Goal: Information Seeking & Learning: Learn about a topic

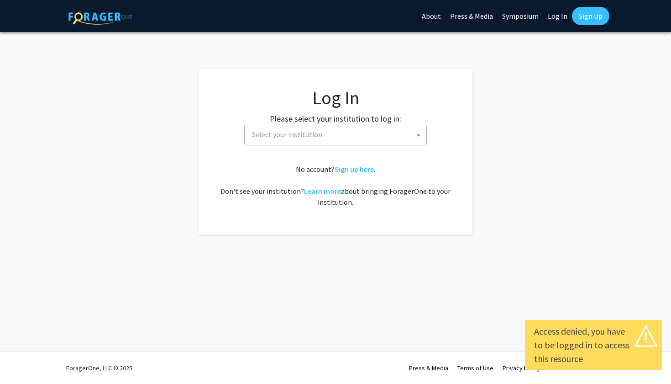
select select
click at [343, 132] on span "Select your institution" at bounding box center [337, 134] width 178 height 19
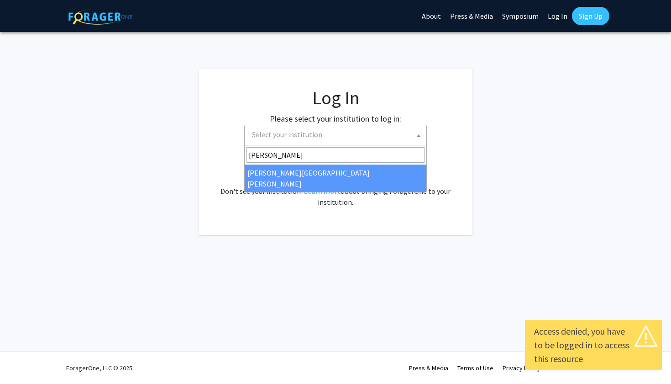
type input "johns"
select select "1"
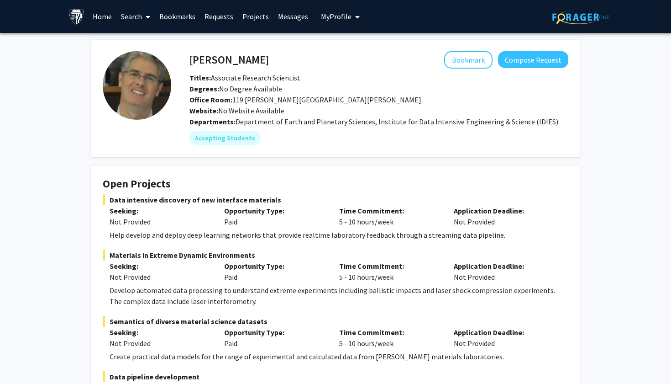
click at [141, 17] on link "Search" at bounding box center [135, 16] width 38 height 32
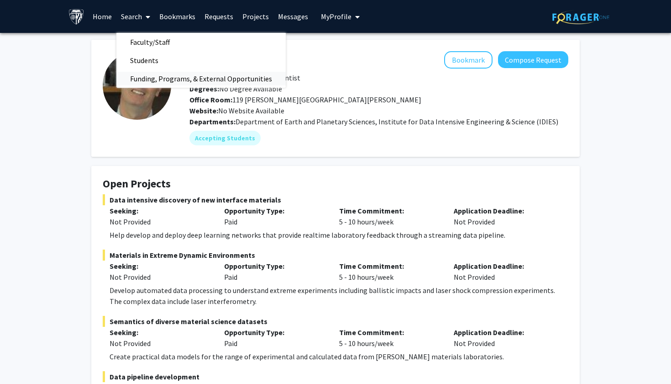
click at [148, 79] on span "Funding, Programs, & External Opportunities" at bounding box center [200, 78] width 169 height 18
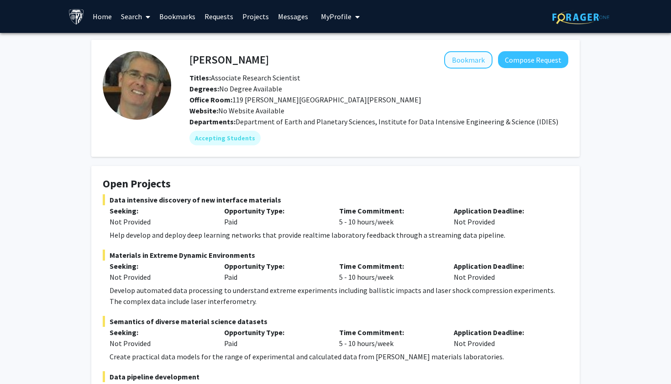
click at [461, 58] on button "Bookmark" at bounding box center [468, 59] width 48 height 17
click at [352, 21] on span "My profile dropdown to access profile and logout" at bounding box center [356, 17] width 8 height 32
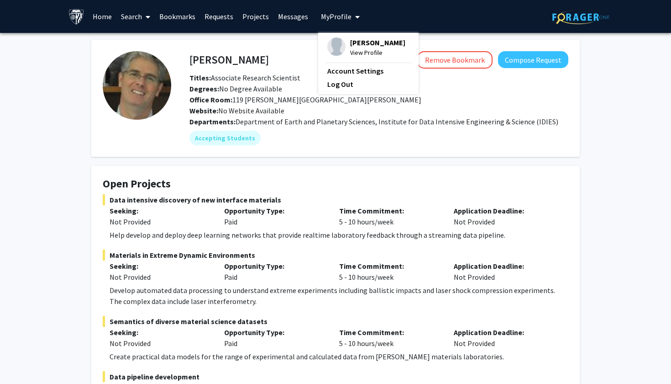
click at [352, 18] on span "My profile dropdown to access profile and logout" at bounding box center [356, 17] width 8 height 32
click at [224, 17] on link "Requests" at bounding box center [219, 16] width 38 height 32
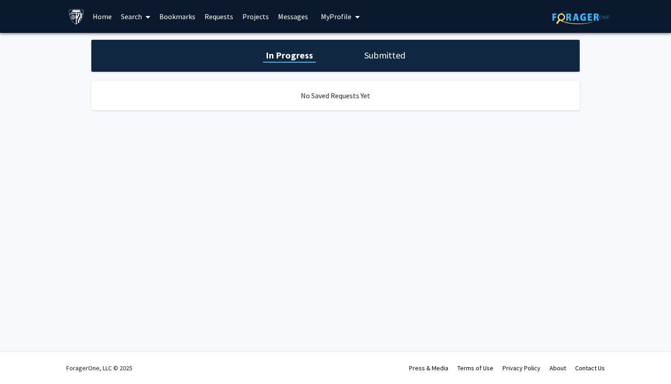
click at [398, 57] on h1 "Submitted" at bounding box center [385, 55] width 47 height 13
click at [298, 55] on h1 "In Progress" at bounding box center [288, 55] width 49 height 13
click at [181, 17] on link "Bookmarks" at bounding box center [177, 16] width 45 height 32
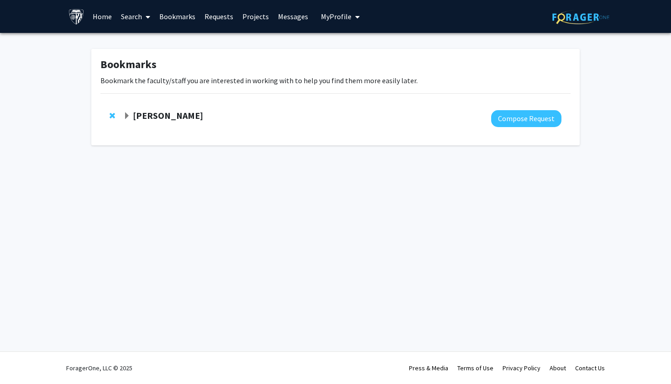
click at [137, 18] on link "Search" at bounding box center [135, 16] width 38 height 32
click at [153, 37] on span "Faculty/Staff" at bounding box center [149, 42] width 67 height 18
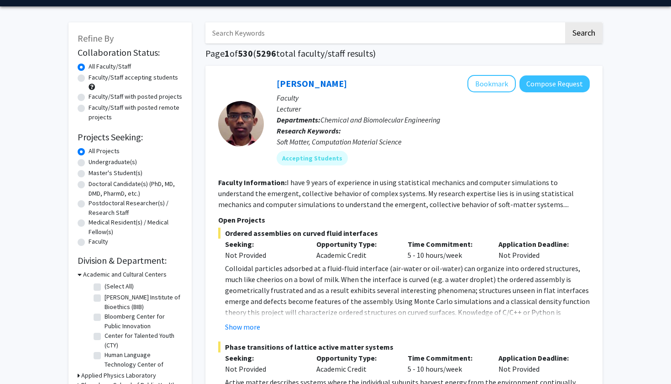
scroll to position [12, 0]
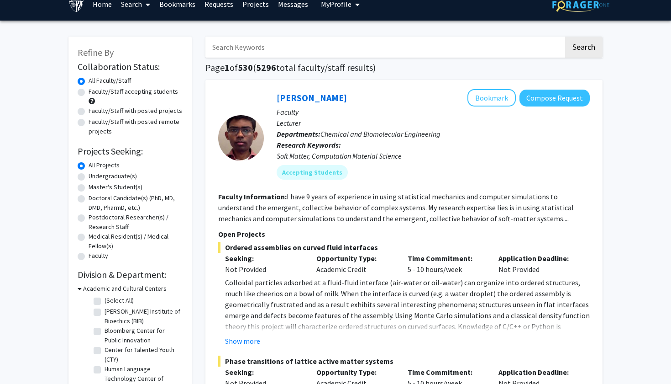
click at [105, 90] on label "Faculty/Staff accepting students" at bounding box center [134, 92] width 90 height 10
click at [95, 90] on input "Faculty/Staff accepting students" at bounding box center [92, 90] width 6 height 6
radio input "true"
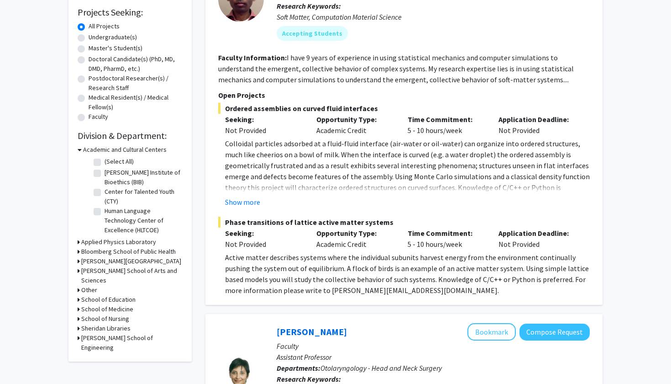
scroll to position [150, 0]
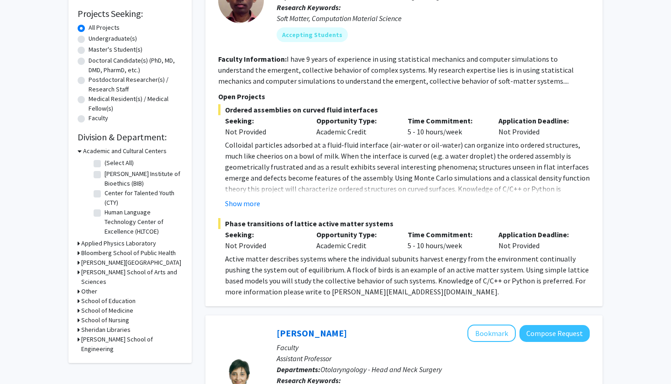
click at [85, 306] on h3 "School of Medicine" at bounding box center [107, 311] width 52 height 10
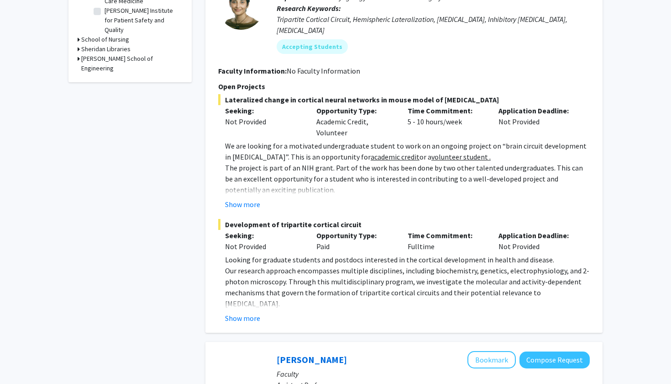
scroll to position [523, 0]
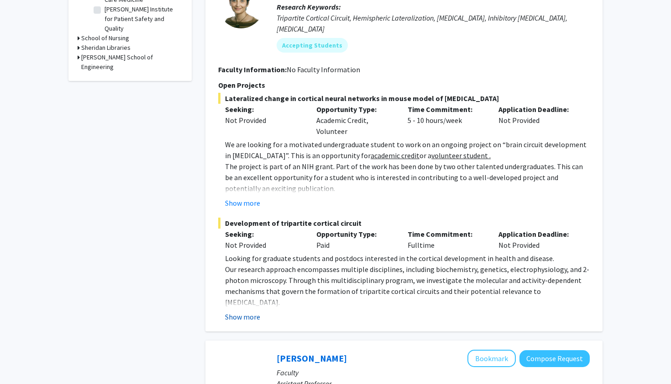
click at [239, 311] on button "Show more" at bounding box center [242, 316] width 35 height 11
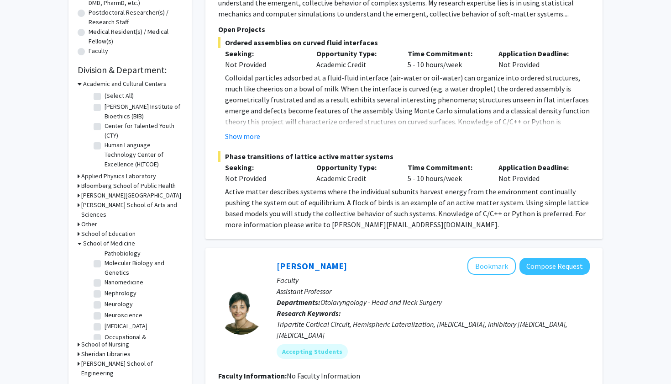
scroll to position [538, 0]
click at [83, 349] on h3 "Sheridan Libraries" at bounding box center [105, 354] width 49 height 10
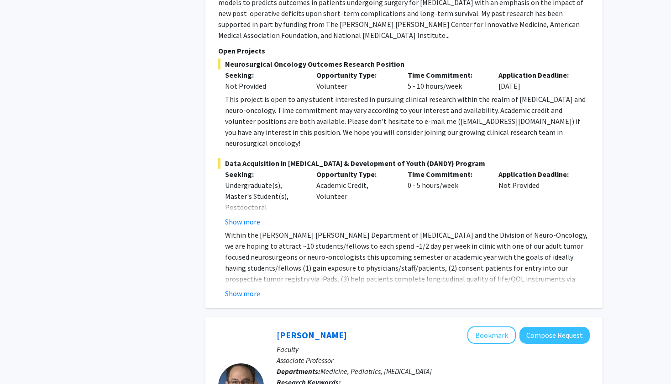
scroll to position [1091, 0]
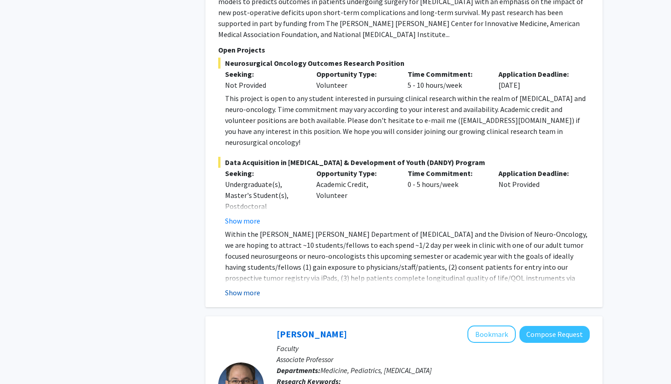
click at [248, 287] on button "Show more" at bounding box center [242, 292] width 35 height 11
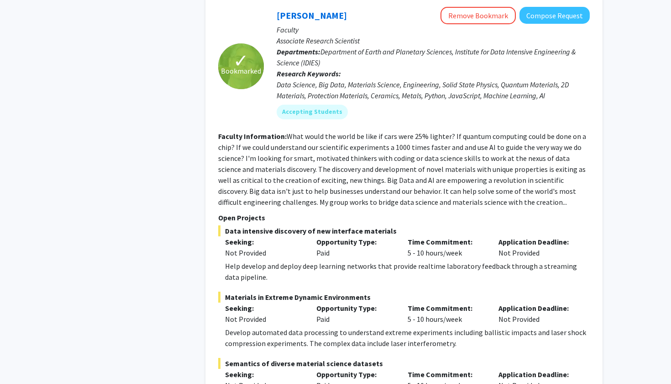
scroll to position [2029, 0]
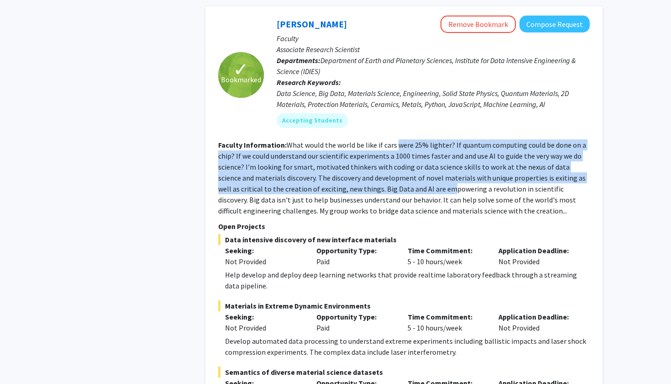
drag, startPoint x: 396, startPoint y: 94, endPoint x: 424, endPoint y: 133, distance: 48.0
click at [424, 140] on fg-read-more "What would the world be like if cars were 25% lighter? If quantum computing cou…" at bounding box center [402, 177] width 368 height 75
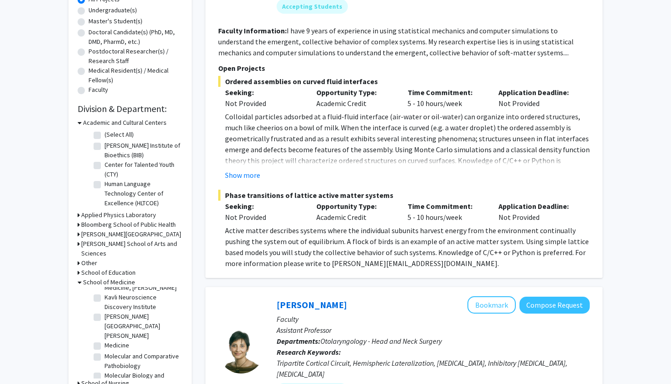
scroll to position [190, 0]
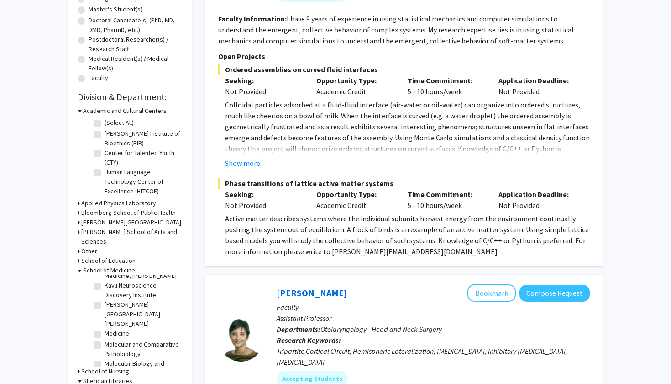
click at [84, 256] on h3 "School of Education" at bounding box center [108, 261] width 54 height 10
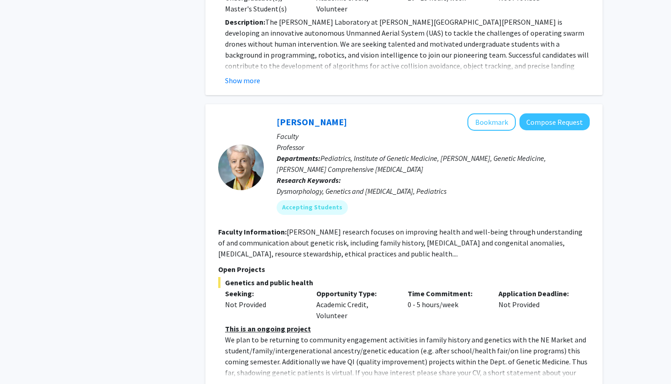
scroll to position [4479, 0]
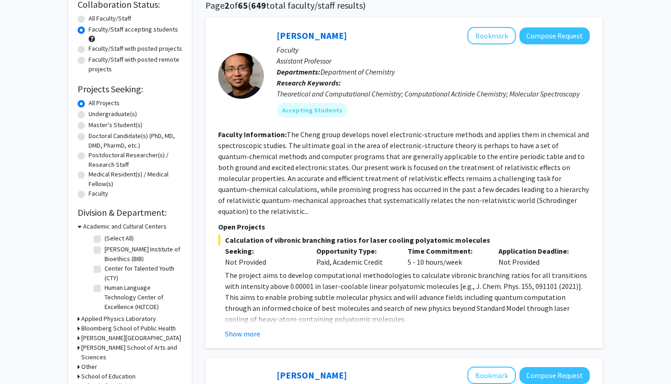
scroll to position [90, 0]
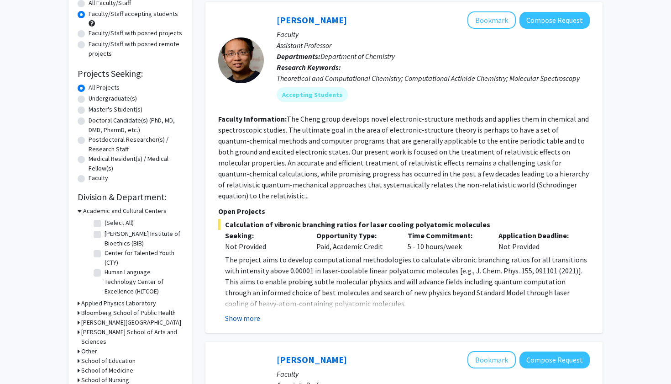
click at [254, 312] on button "Show more" at bounding box center [242, 317] width 35 height 11
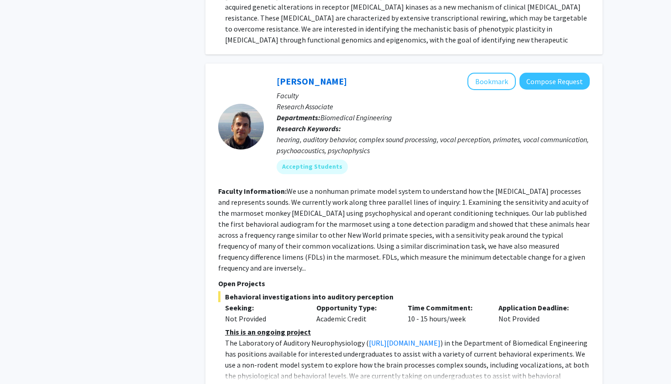
scroll to position [3339, 0]
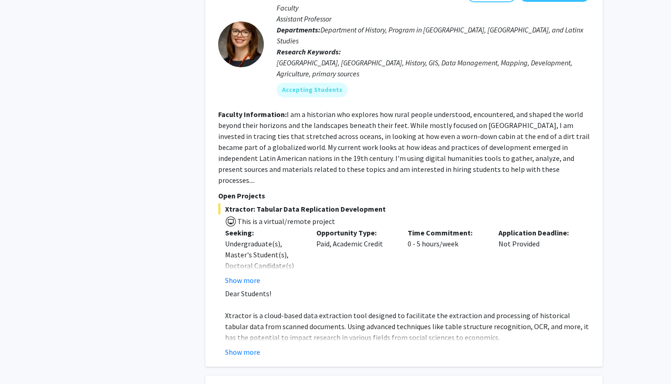
scroll to position [1090, 0]
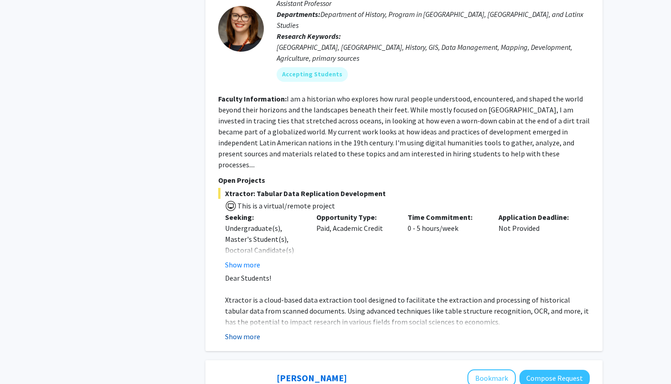
click at [247, 331] on button "Show more" at bounding box center [242, 336] width 35 height 11
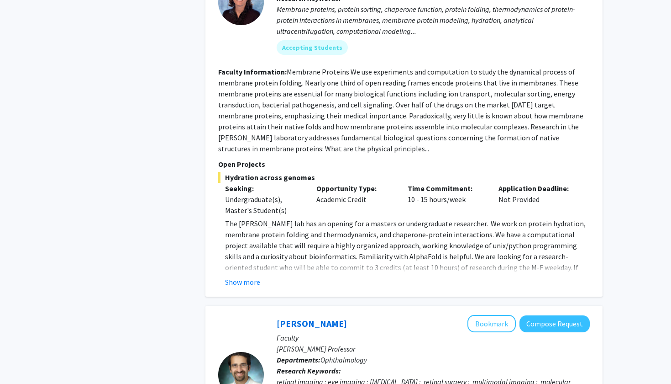
scroll to position [1794, 0]
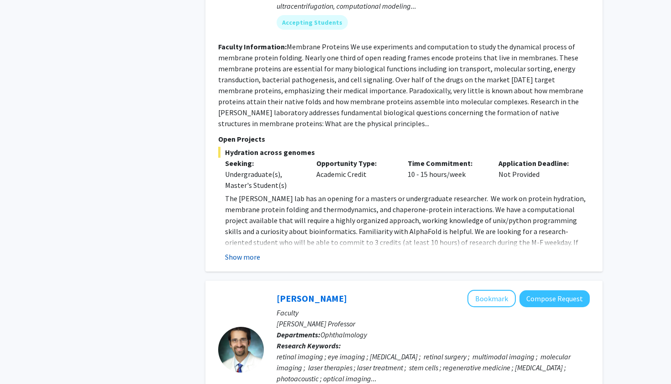
click at [252, 251] on button "Show more" at bounding box center [242, 256] width 35 height 11
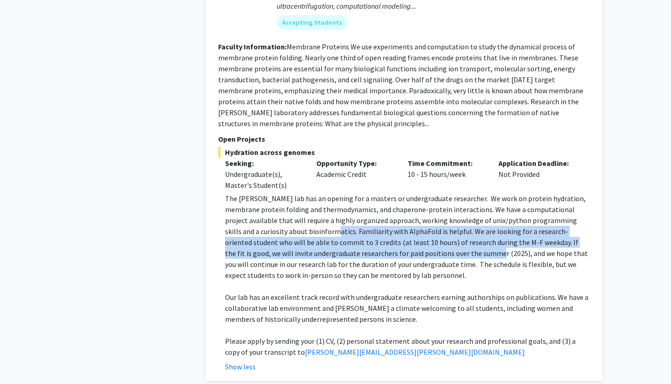
drag, startPoint x: 291, startPoint y: 198, endPoint x: 432, endPoint y: 226, distance: 143.8
click at [432, 226] on p "The [PERSON_NAME] lab has an opening for a masters or undergraduate researcher.…" at bounding box center [407, 237] width 365 height 88
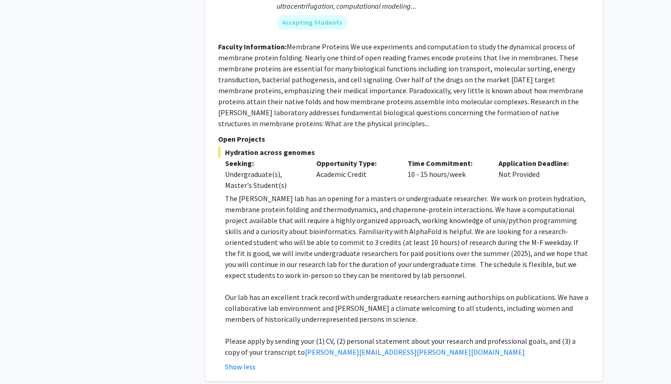
click at [458, 223] on p "The [PERSON_NAME] lab has an opening for a masters or undergraduate researcher.…" at bounding box center [407, 237] width 365 height 88
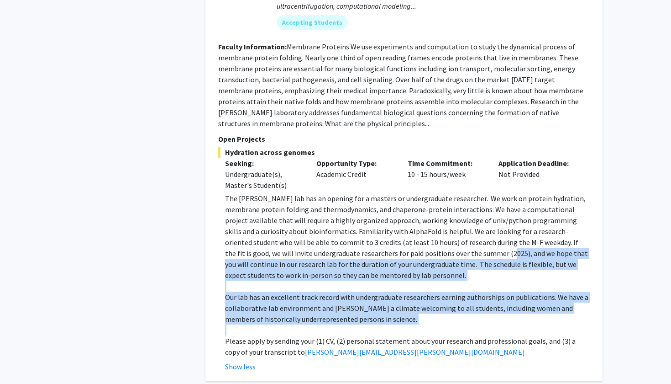
drag, startPoint x: 439, startPoint y: 217, endPoint x: 465, endPoint y: 301, distance: 88.4
click at [465, 301] on div "The [PERSON_NAME] lab has an opening for a masters or undergraduate researcher.…" at bounding box center [407, 275] width 365 height 164
click at [465, 324] on p at bounding box center [407, 329] width 365 height 11
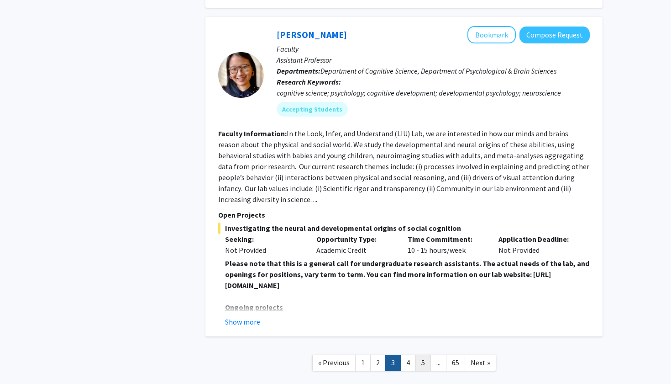
scroll to position [3571, 0]
click at [411, 355] on link "4" at bounding box center [409, 363] width 16 height 16
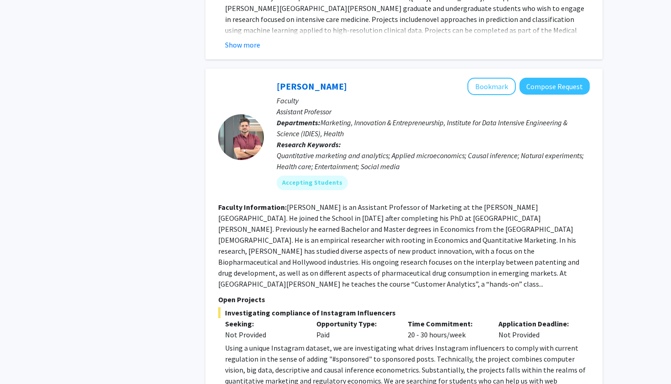
scroll to position [1847, 0]
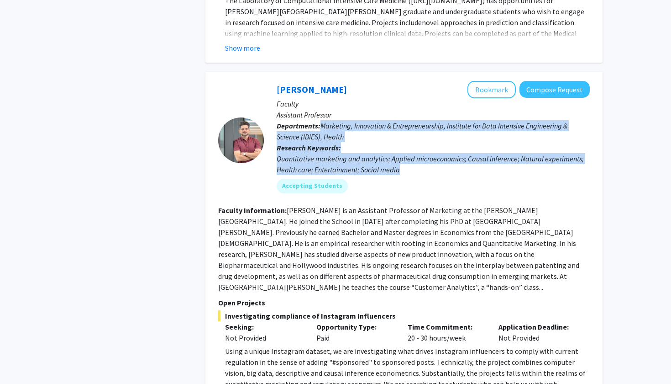
drag, startPoint x: 321, startPoint y: 93, endPoint x: 399, endPoint y: 185, distance: 120.5
click at [399, 183] on fg-search-faculty "[PERSON_NAME] Bookmark Compose Request Faculty Assistant Professor Departments:…" at bounding box center [404, 240] width 372 height 319
click at [399, 206] on fg-read-more "[PERSON_NAME] is an Assistant Professor of Marketing at the [PERSON_NAME][GEOGR…" at bounding box center [398, 249] width 361 height 86
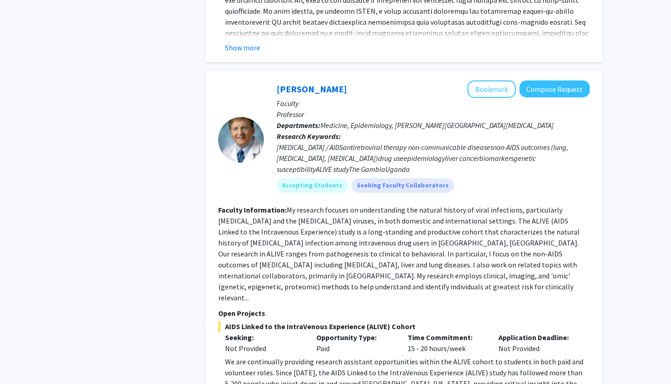
scroll to position [2908, 0]
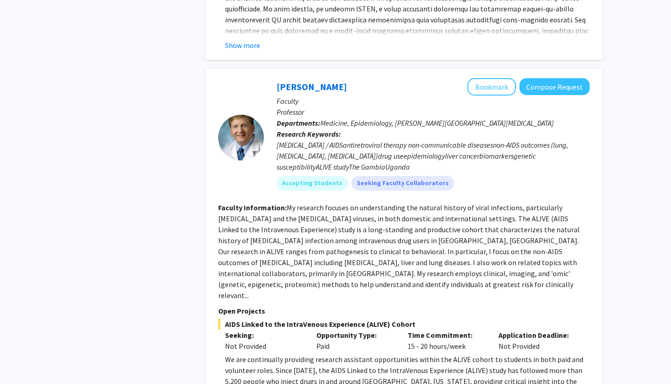
drag, startPoint x: 286, startPoint y: 132, endPoint x: 313, endPoint y: 169, distance: 45.3
click at [313, 203] on fg-read-more "My research focuses on understanding the natural history of viral infections, p…" at bounding box center [399, 251] width 362 height 97
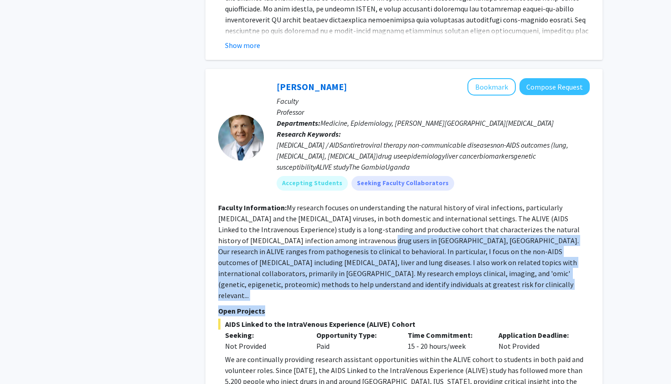
drag, startPoint x: 285, startPoint y: 161, endPoint x: 334, endPoint y: 229, distance: 83.5
click at [334, 229] on fg-search-faculty "[PERSON_NAME] Bookmark Compose Request Faculty Professor Departments: Medicine,…" at bounding box center [404, 250] width 372 height 345
click at [334, 318] on span "AIDS Linked to the IntraVenous Experience (ALIVE) Cohort" at bounding box center [404, 323] width 372 height 11
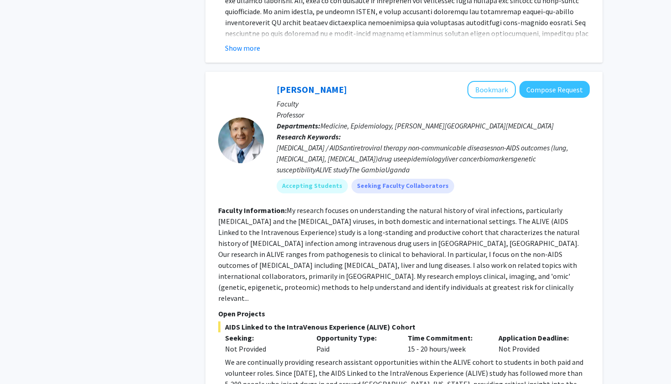
scroll to position [2841, 0]
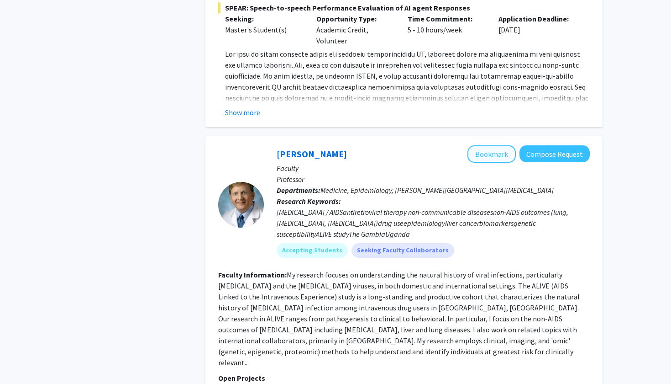
click at [494, 145] on button "Bookmark" at bounding box center [492, 153] width 48 height 17
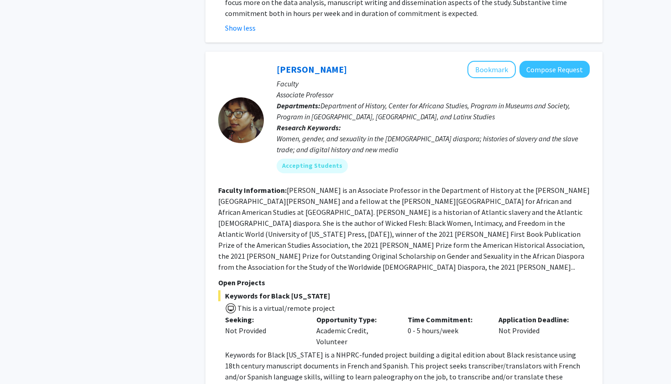
scroll to position [3374, 0]
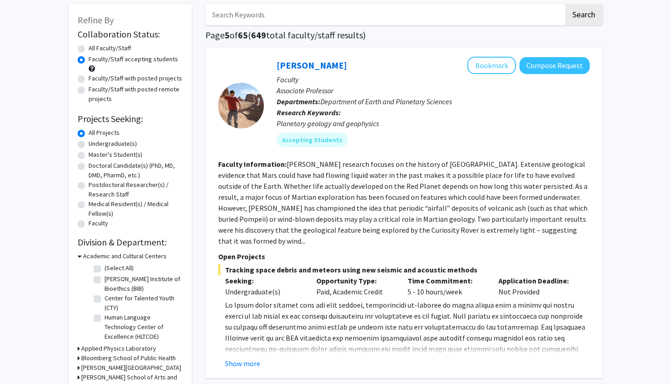
scroll to position [51, 0]
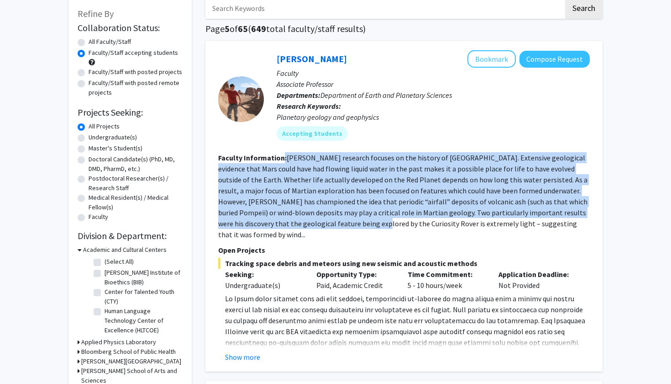
drag, startPoint x: 282, startPoint y: 160, endPoint x: 349, endPoint y: 220, distance: 90.2
click at [349, 220] on section "Faculty Information: [PERSON_NAME] research focuses on the history of [GEOGRAPH…" at bounding box center [404, 196] width 372 height 88
click at [349, 220] on fg-read-more "[PERSON_NAME] research focuses on the history of [GEOGRAPHIC_DATA]. Extensive g…" at bounding box center [402, 196] width 369 height 86
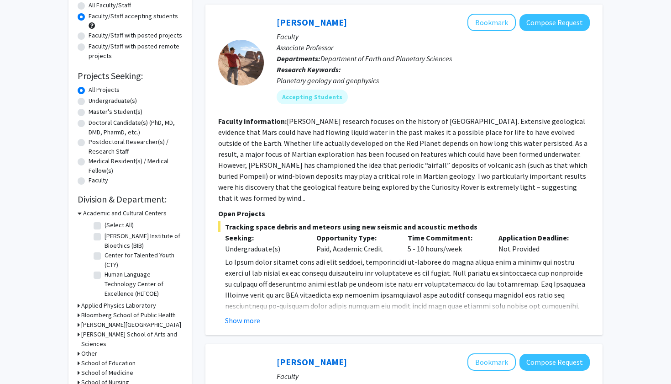
scroll to position [92, 0]
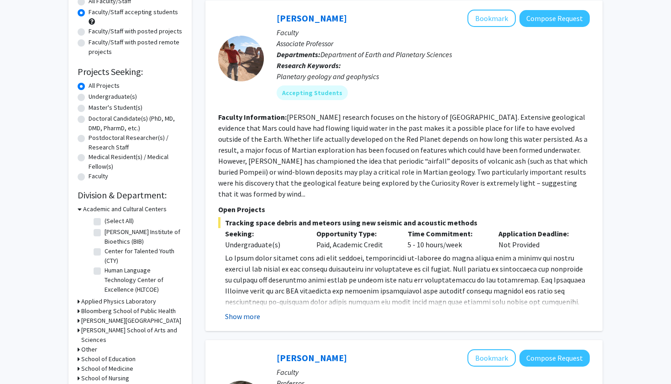
click at [240, 311] on button "Show more" at bounding box center [242, 316] width 35 height 11
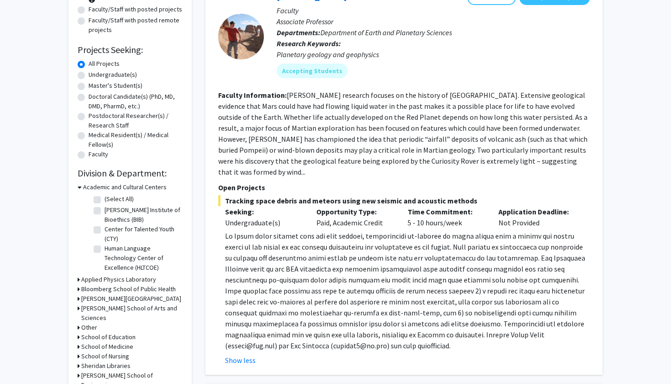
scroll to position [120, 0]
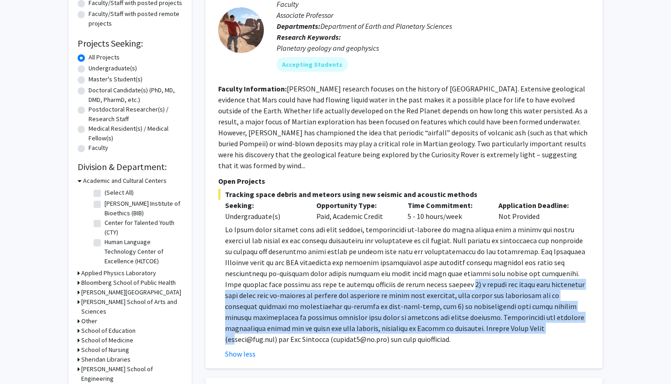
drag, startPoint x: 387, startPoint y: 272, endPoint x: 424, endPoint y: 321, distance: 61.6
click at [424, 321] on p at bounding box center [407, 284] width 365 height 121
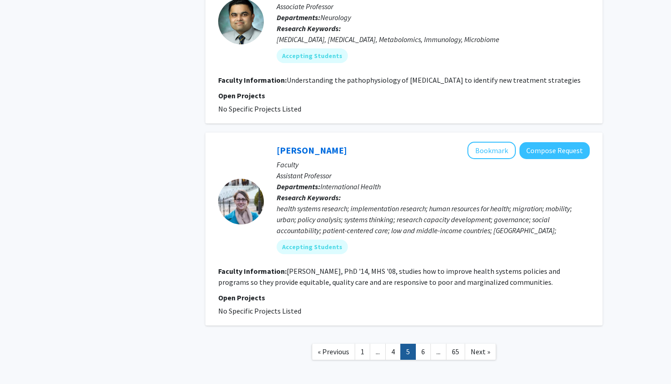
scroll to position [2144, 0]
click at [422, 344] on link "6" at bounding box center [424, 352] width 16 height 16
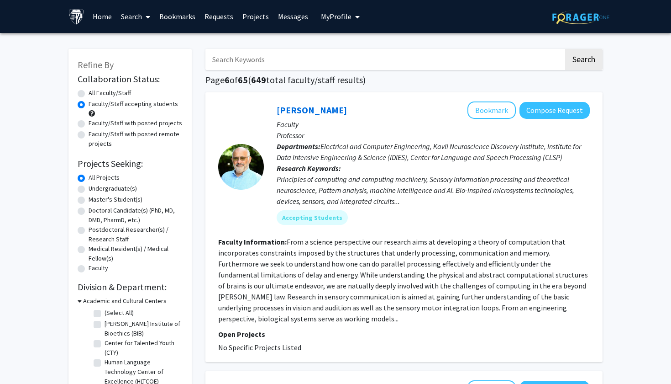
click at [95, 93] on label "All Faculty/Staff" at bounding box center [110, 93] width 42 height 10
click at [95, 93] on input "All Faculty/Staff" at bounding box center [92, 91] width 6 height 6
radio input "true"
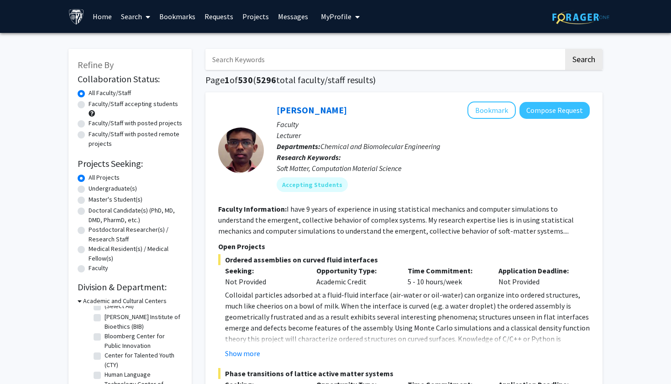
click at [121, 124] on label "Faculty/Staff with posted projects" at bounding box center [136, 123] width 94 height 10
click at [95, 124] on input "Faculty/Staff with posted projects" at bounding box center [92, 121] width 6 height 6
radio input "true"
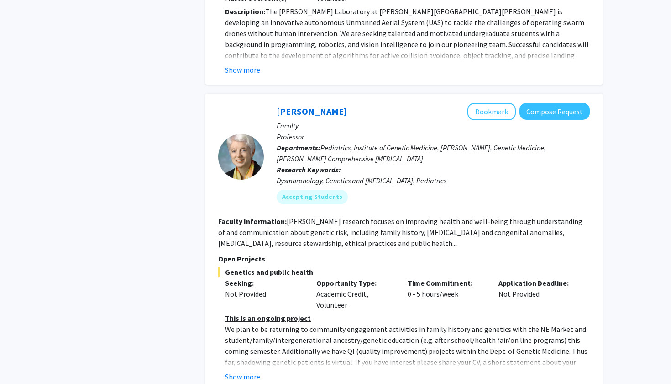
scroll to position [4358, 0]
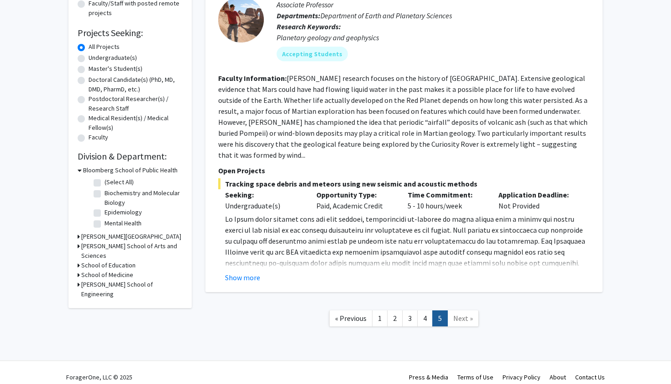
scroll to position [130, 0]
drag, startPoint x: 425, startPoint y: 310, endPoint x: 433, endPoint y: 256, distance: 54.4
click at [433, 256] on div "Search Page 5 of 5 ( 41 total faculty/staff results) [PERSON_NAME] Bookmark Com…" at bounding box center [404, 128] width 411 height 436
click at [423, 312] on link "4" at bounding box center [425, 319] width 16 height 16
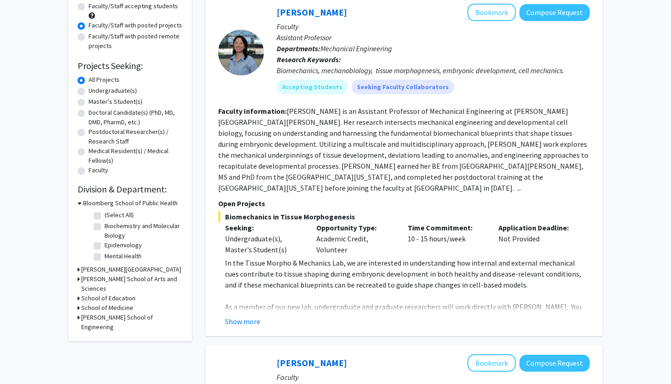
scroll to position [194, 0]
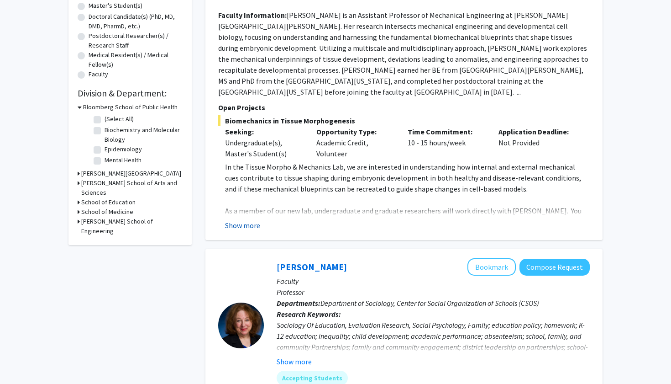
click at [248, 220] on button "Show more" at bounding box center [242, 225] width 35 height 11
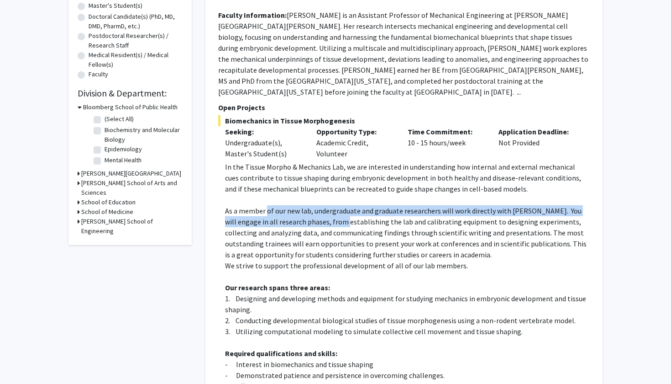
drag, startPoint x: 267, startPoint y: 202, endPoint x: 326, endPoint y: 214, distance: 60.2
click at [326, 214] on p "As a member of our new lab, undergraduate and graduate researchers will work di…" at bounding box center [407, 232] width 365 height 55
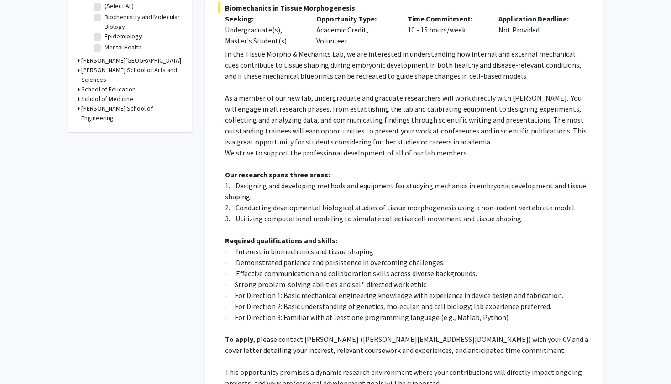
scroll to position [316, 0]
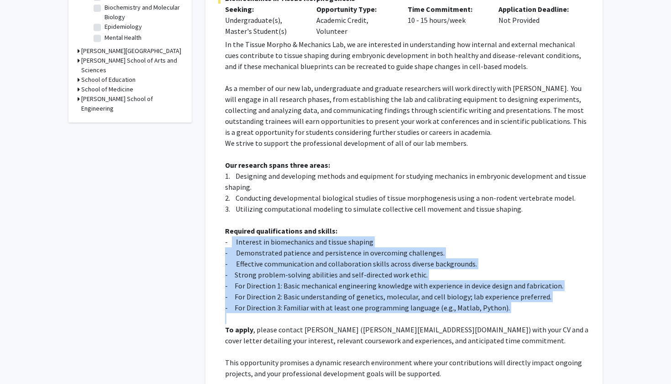
drag, startPoint x: 232, startPoint y: 234, endPoint x: 291, endPoint y: 305, distance: 92.7
click at [291, 305] on div "In the Tissue Morpho & Mechanics Lab, we are interested in understanding how in…" at bounding box center [407, 209] width 365 height 340
click at [291, 313] on p at bounding box center [407, 318] width 365 height 11
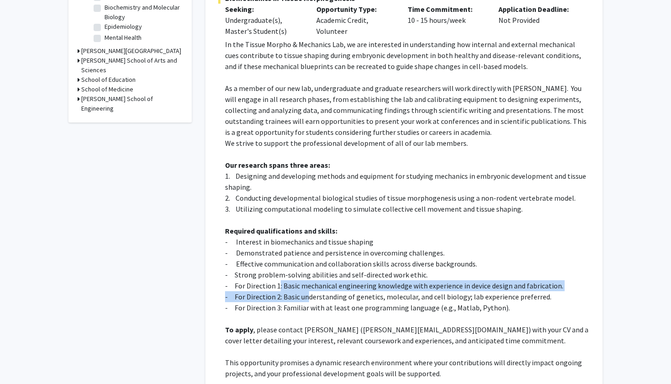
drag, startPoint x: 278, startPoint y: 275, endPoint x: 309, endPoint y: 285, distance: 32.6
click at [309, 285] on div "In the Tissue Morpho & Mechanics Lab, we are interested in understanding how in…" at bounding box center [407, 209] width 365 height 340
click at [309, 291] on p "- For Direction 2: Basic understanding of genetics, molecular, and cell biology…" at bounding box center [407, 296] width 365 height 11
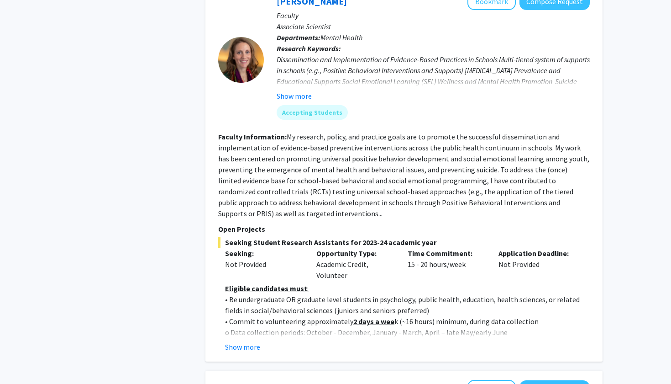
scroll to position [1130, 0]
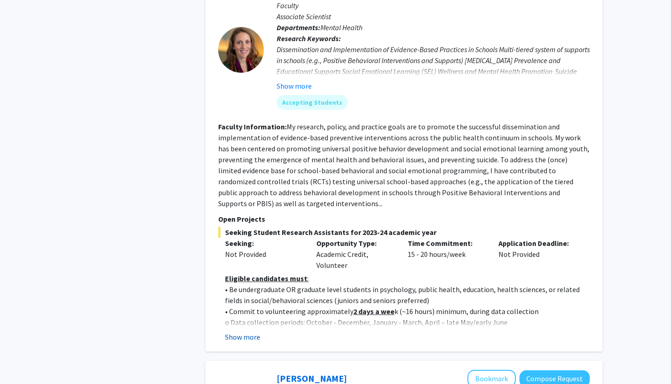
click at [248, 331] on button "Show more" at bounding box center [242, 336] width 35 height 11
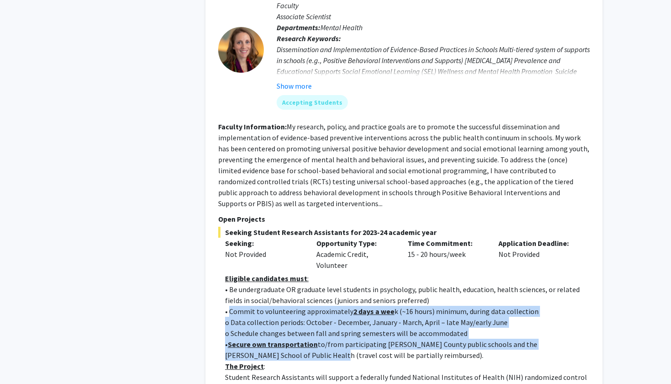
drag, startPoint x: 231, startPoint y: 302, endPoint x: 303, endPoint y: 339, distance: 81.3
click at [303, 339] on p "• Secure own transportation to/from participating [PERSON_NAME] County public s…" at bounding box center [407, 349] width 365 height 22
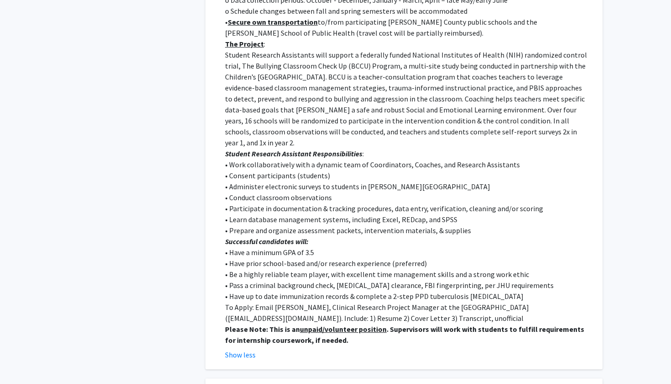
scroll to position [1462, 0]
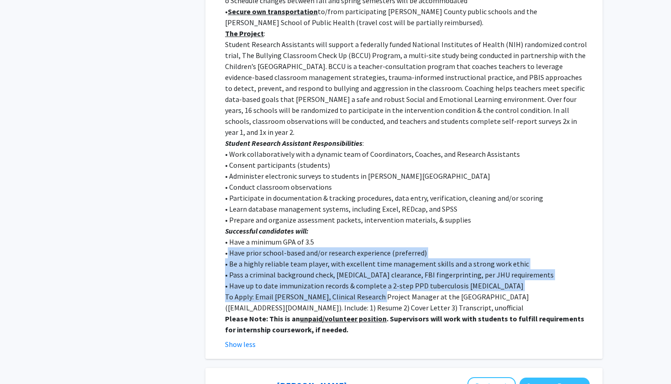
drag, startPoint x: 227, startPoint y: 231, endPoint x: 380, endPoint y: 281, distance: 161.0
click at [380, 281] on div "Eligible candidates must : • Be undergraduate OR graduate level students in psy…" at bounding box center [407, 137] width 365 height 395
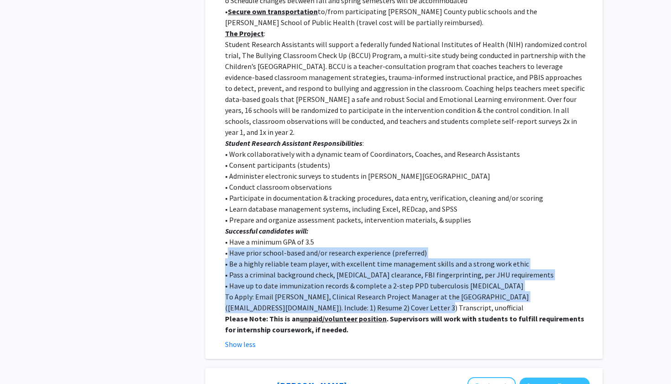
click at [387, 291] on p "To Apply: Email [PERSON_NAME], Clinical Research Project Manager at the [GEOGRA…" at bounding box center [407, 302] width 365 height 22
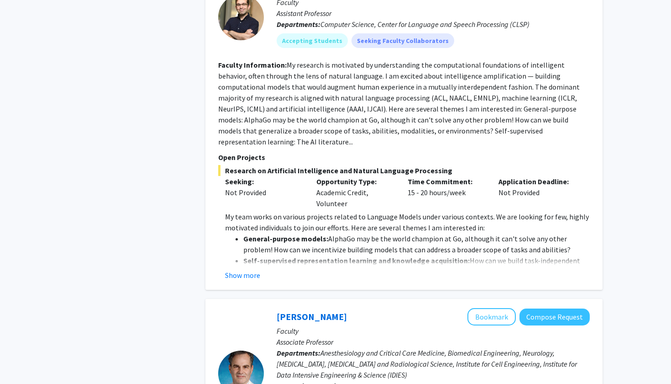
scroll to position [1861, 0]
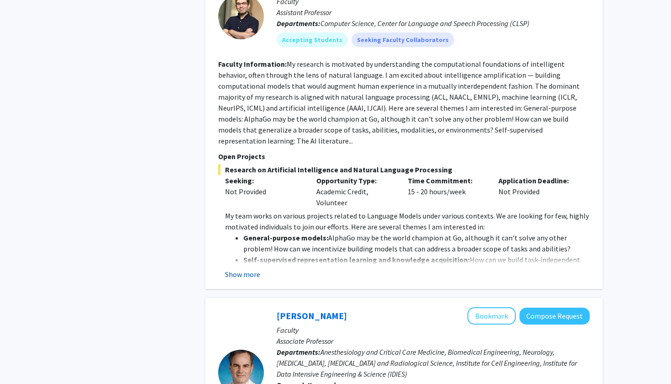
click at [242, 269] on button "Show more" at bounding box center [242, 274] width 35 height 11
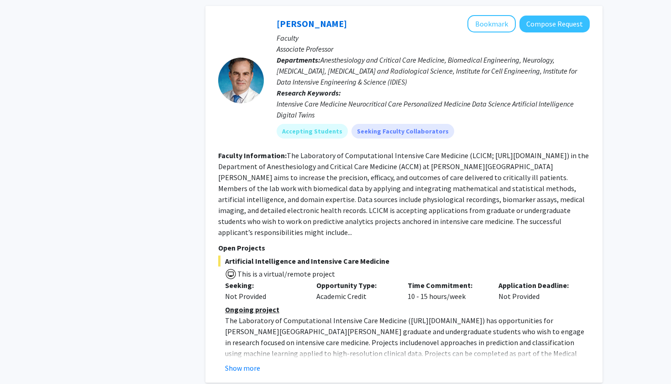
scroll to position [2326, 0]
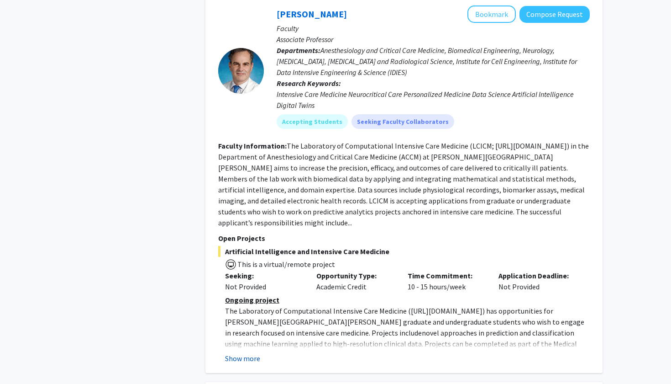
click at [253, 353] on button "Show more" at bounding box center [242, 358] width 35 height 11
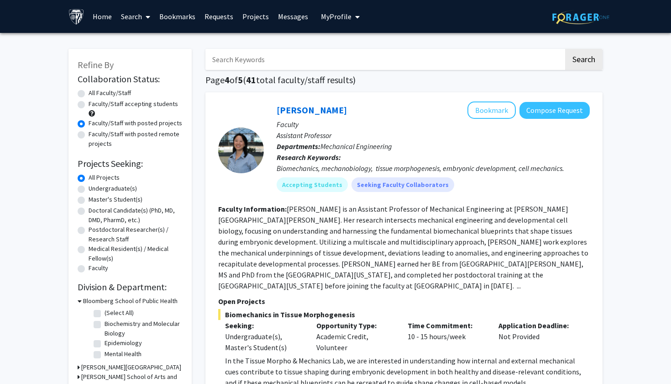
scroll to position [0, 0]
click at [102, 19] on link "Home" at bounding box center [102, 16] width 28 height 32
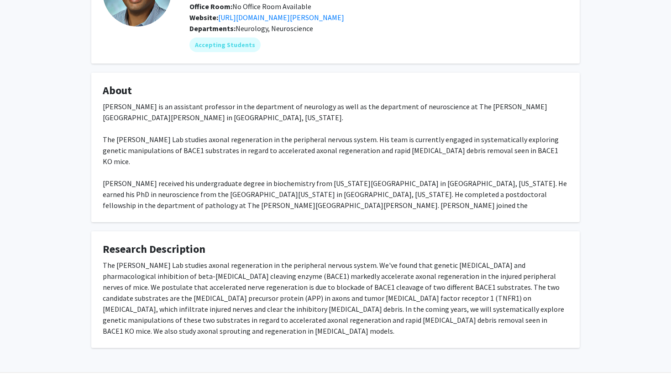
scroll to position [93, 0]
